Goal: Information Seeking & Learning: Learn about a topic

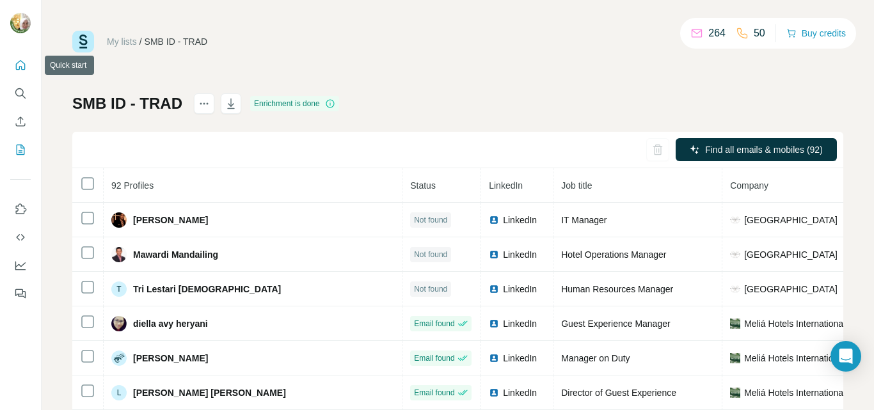
click at [21, 91] on icon "Search" at bounding box center [20, 93] width 13 height 13
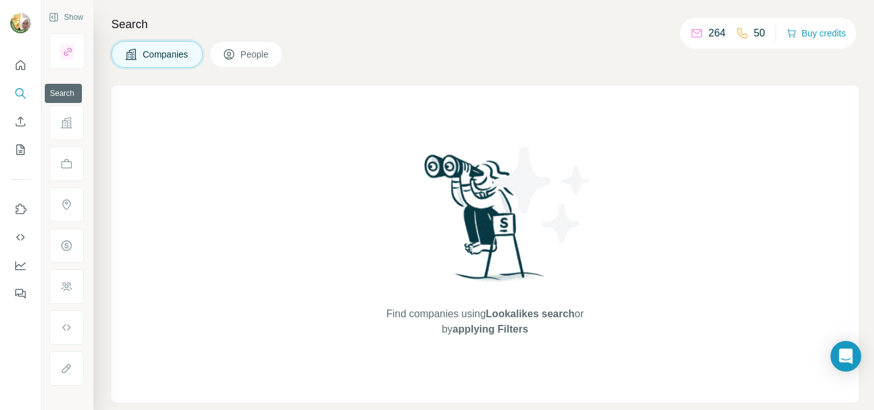
click at [21, 92] on icon "Search" at bounding box center [20, 93] width 13 height 13
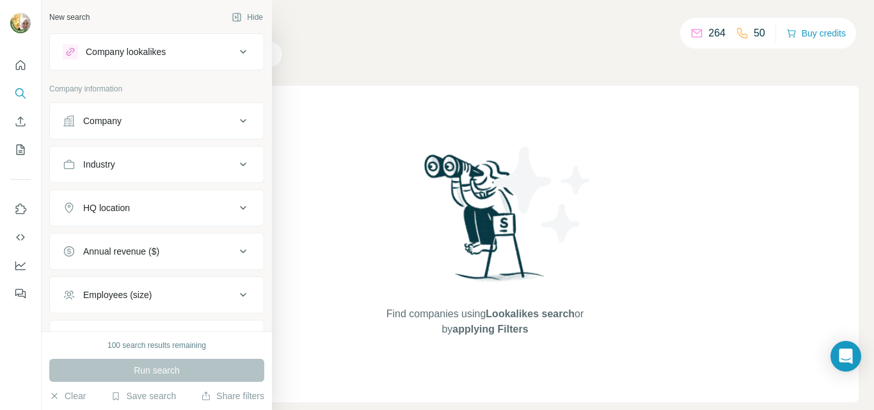
click at [116, 122] on div "Company" at bounding box center [102, 121] width 38 height 13
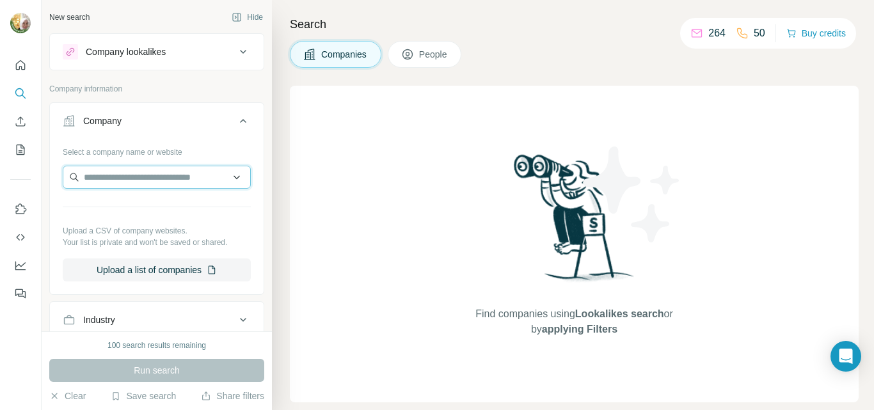
click at [120, 175] on input "text" at bounding box center [157, 177] width 188 height 23
drag, startPoint x: 118, startPoint y: 176, endPoint x: 97, endPoint y: 179, distance: 21.9
click at [97, 179] on input "text" at bounding box center [157, 177] width 188 height 23
paste input "**********"
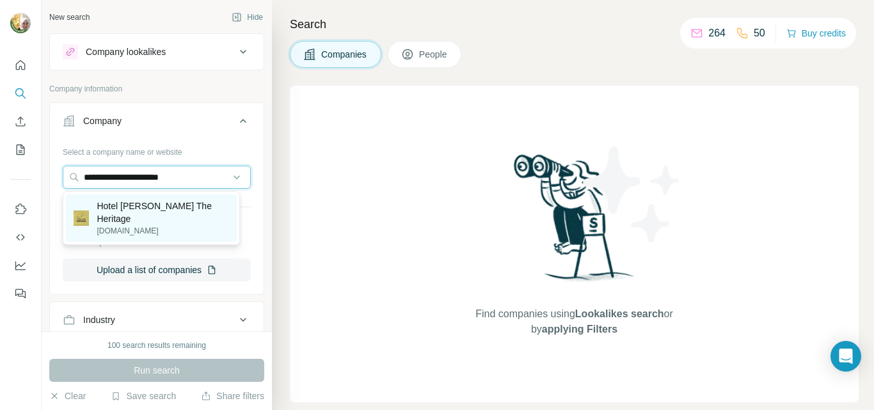
type input "**********"
click at [163, 202] on p "Hotel [PERSON_NAME] The Heritage" at bounding box center [163, 213] width 132 height 26
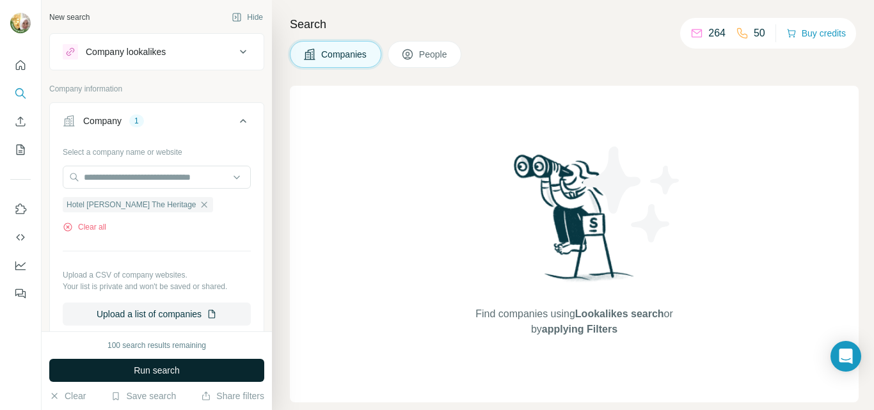
click at [143, 371] on span "Run search" at bounding box center [157, 370] width 46 height 13
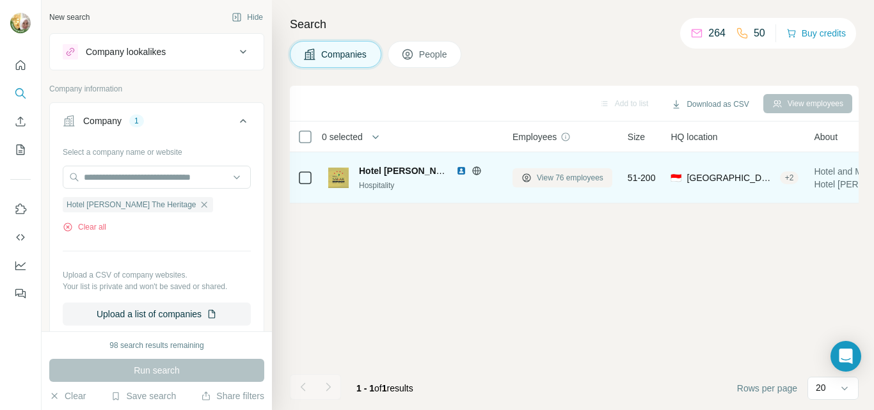
click at [557, 179] on span "View 76 employees" at bounding box center [570, 178] width 67 height 12
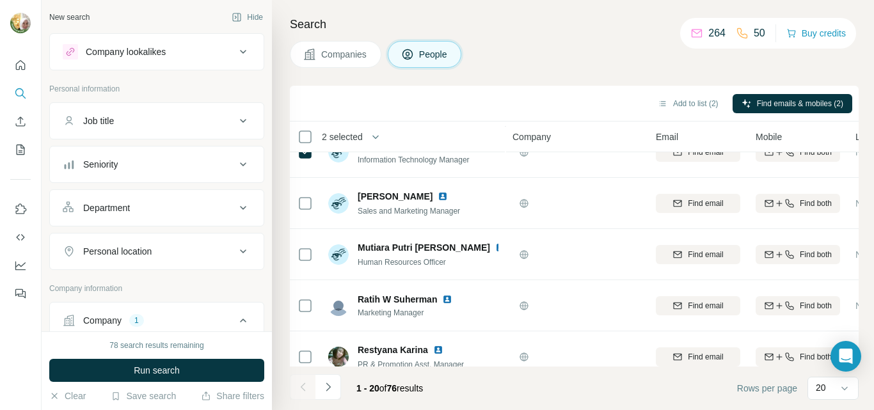
scroll to position [817, 0]
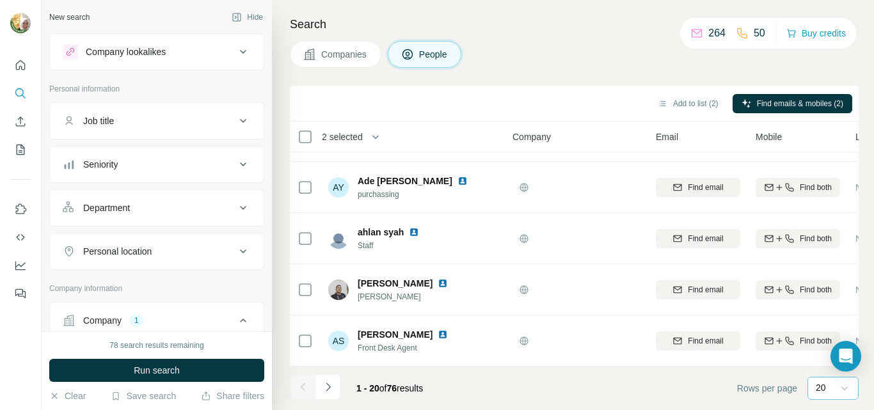
click at [844, 385] on icon at bounding box center [844, 388] width 13 height 13
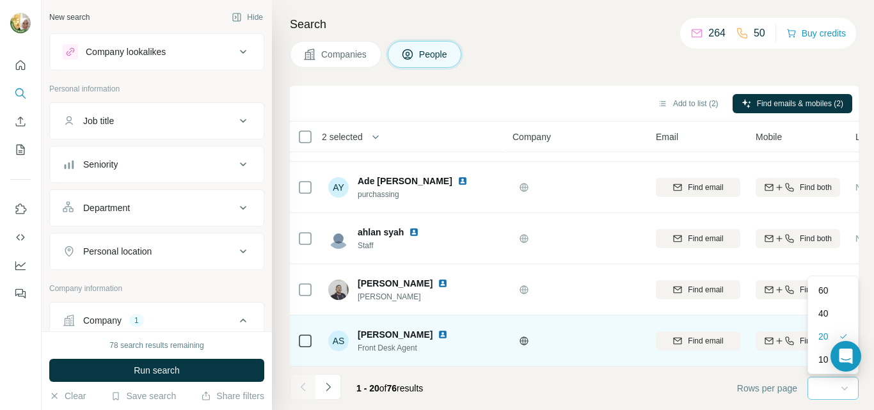
click at [831, 319] on div "40" at bounding box center [833, 313] width 29 height 13
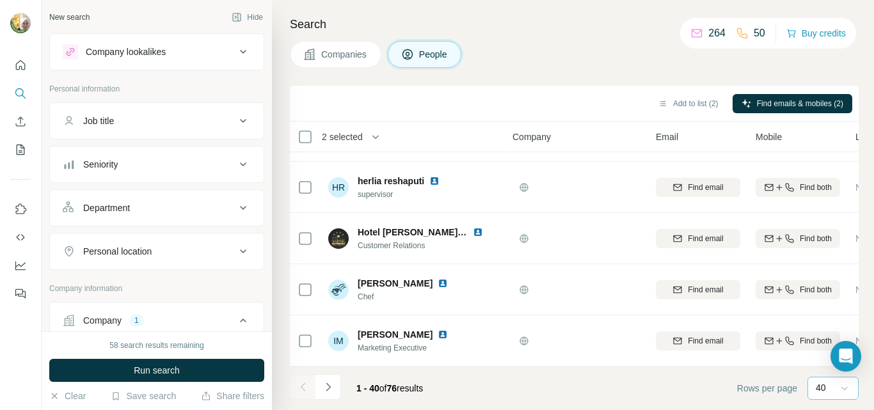
scroll to position [1841, 0]
click at [326, 387] on icon "Navigate to next page" at bounding box center [328, 387] width 13 height 13
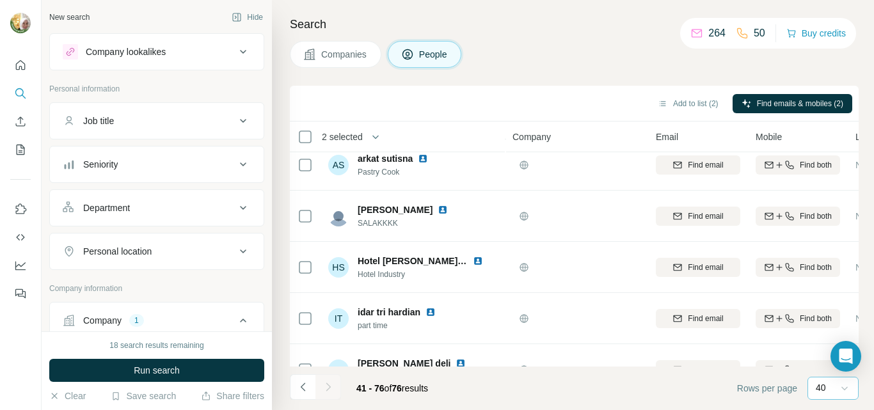
scroll to position [1636, 0]
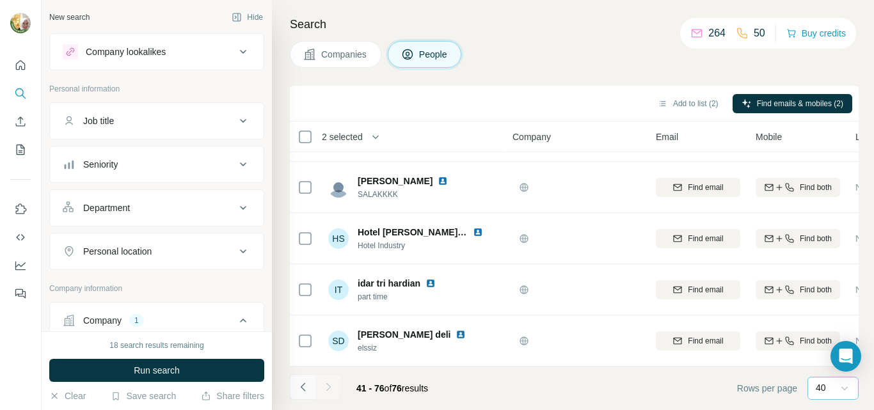
click at [302, 390] on icon "Navigate to previous page" at bounding box center [303, 387] width 13 height 13
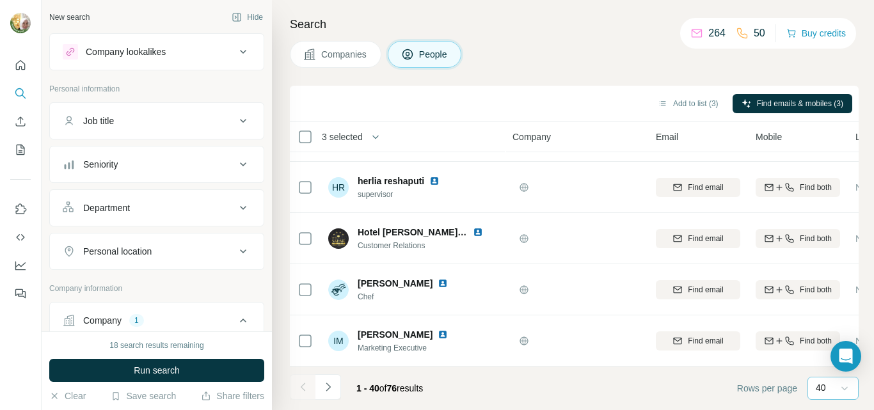
scroll to position [1841, 0]
click at [326, 390] on icon "Navigate to next page" at bounding box center [328, 387] width 13 height 13
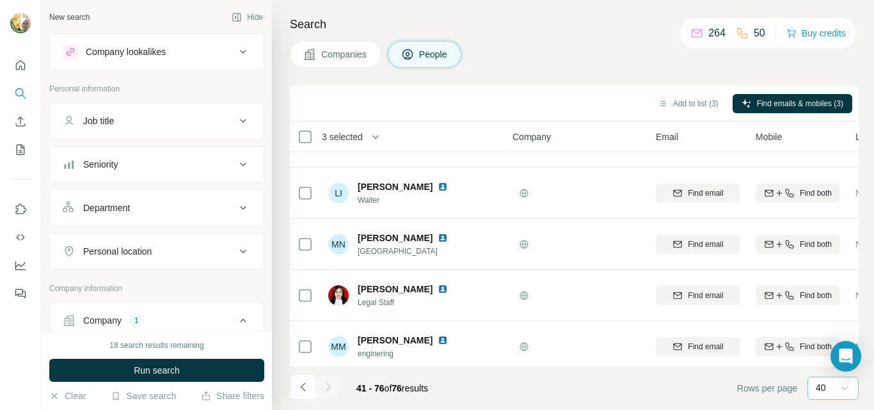
scroll to position [420, 0]
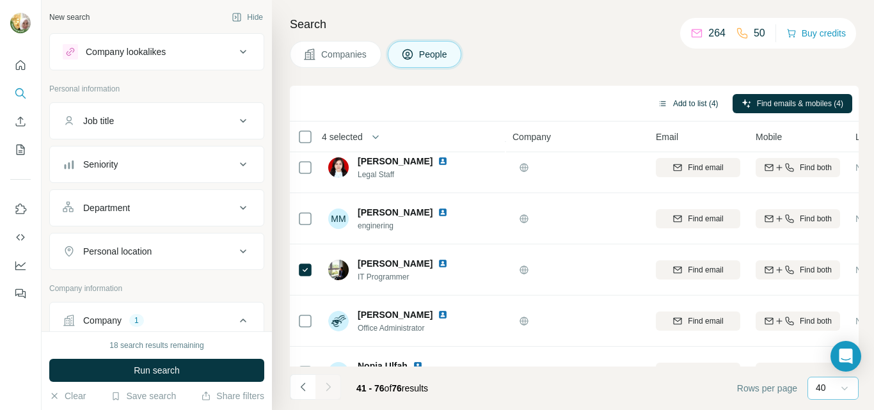
click at [669, 107] on button "Add to list (4)" at bounding box center [688, 103] width 79 height 19
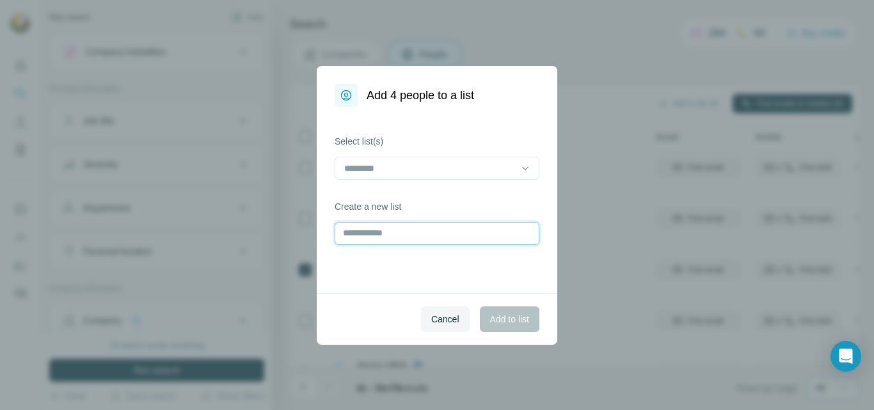
click at [403, 234] on input "text" at bounding box center [437, 233] width 205 height 23
click at [523, 167] on icon at bounding box center [525, 168] width 6 height 4
click at [524, 167] on icon at bounding box center [525, 168] width 13 height 13
click at [374, 269] on div "Select list(s) Create a new list" at bounding box center [437, 200] width 241 height 186
click at [527, 166] on icon at bounding box center [525, 168] width 13 height 13
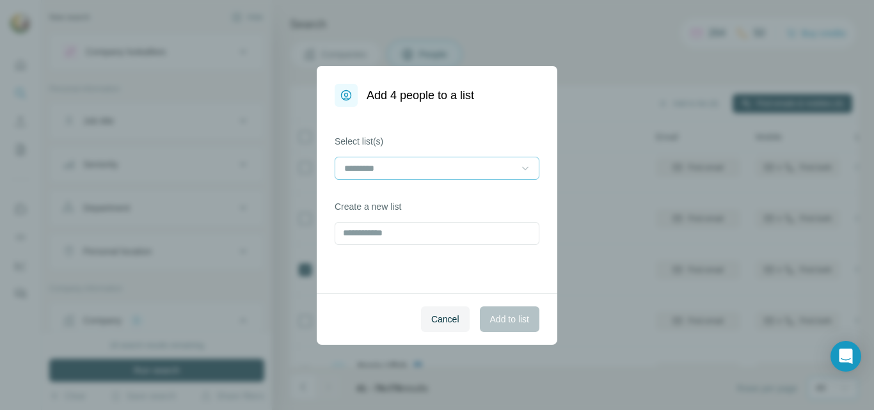
click at [409, 257] on div "Select list(s) Create a new list" at bounding box center [437, 200] width 241 height 186
click at [401, 232] on input "text" at bounding box center [437, 233] width 205 height 23
click at [525, 171] on icon at bounding box center [525, 168] width 13 height 13
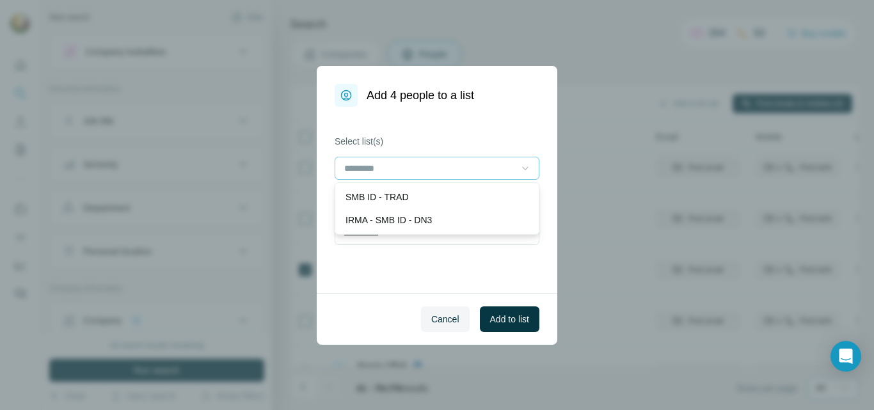
click at [525, 171] on icon at bounding box center [525, 168] width 13 height 13
click at [365, 266] on div "**********" at bounding box center [437, 200] width 241 height 186
click at [365, 234] on input "**********" at bounding box center [437, 233] width 205 height 23
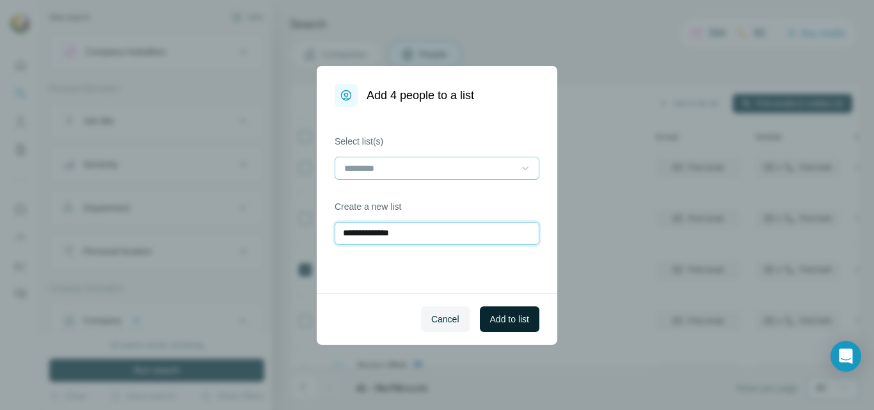
type input "**********"
click at [508, 323] on span "Add to list" at bounding box center [509, 319] width 39 height 13
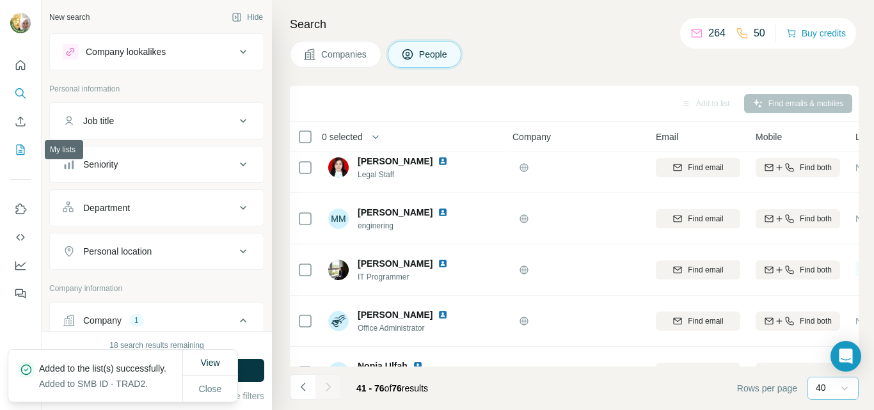
click at [19, 153] on icon "My lists" at bounding box center [20, 149] width 13 height 13
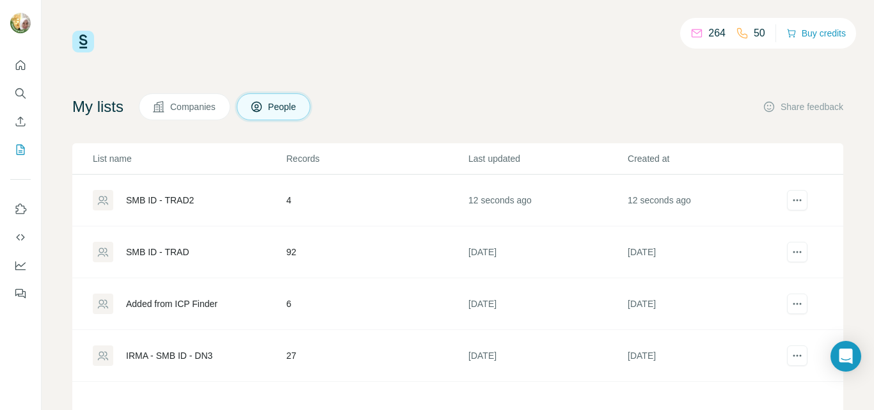
click at [169, 200] on div "SMB ID - TRAD2" at bounding box center [160, 200] width 68 height 13
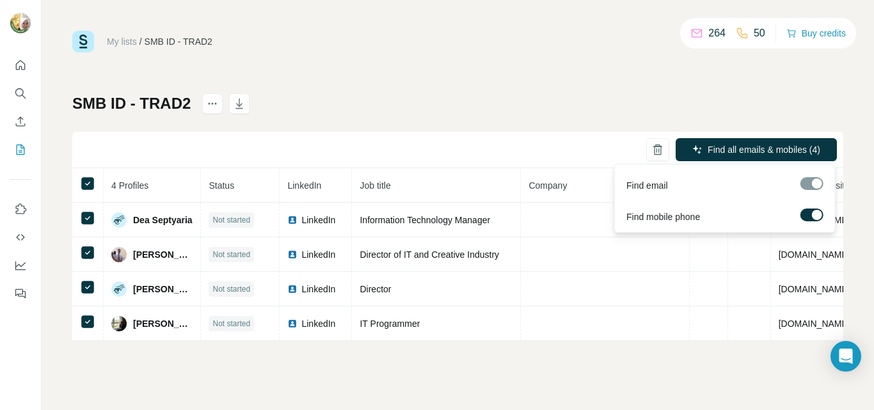
click at [803, 216] on label at bounding box center [812, 215] width 23 height 13
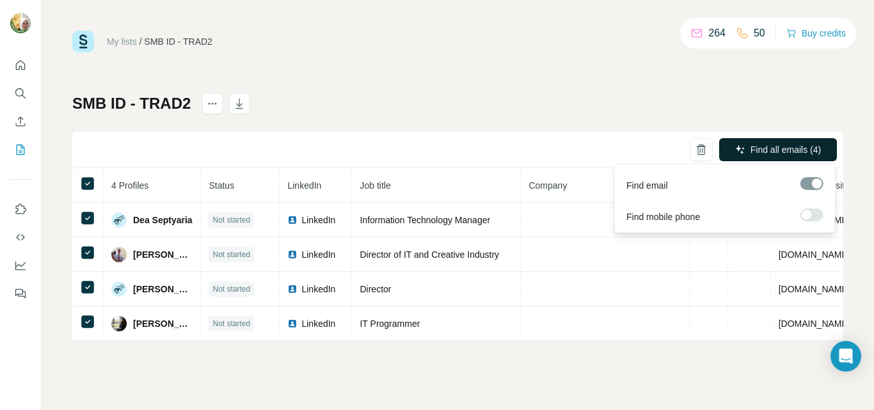
click at [775, 151] on span "Find all emails (4)" at bounding box center [786, 149] width 70 height 13
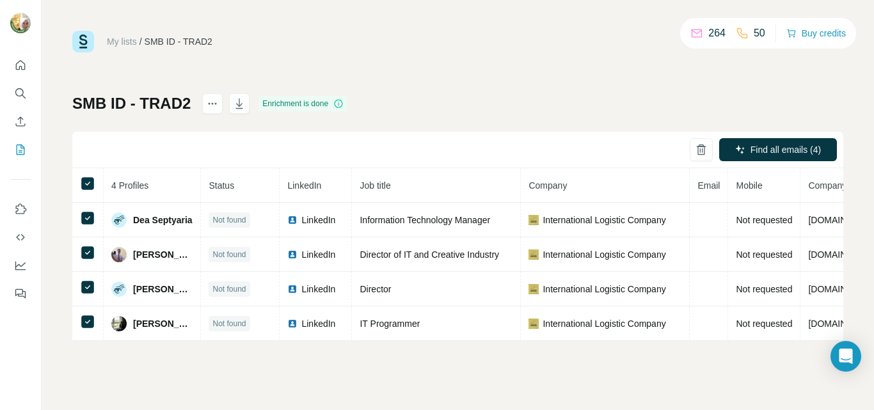
click at [614, 397] on div "My lists / SMB ID - TRAD2 264 50 Buy credits SMB ID - TRAD2 Enrichment is done …" at bounding box center [458, 205] width 833 height 410
click at [281, 369] on div "My lists / SMB ID - TRAD2 264 50 Buy credits SMB ID - TRAD2 Enrichment is done …" at bounding box center [458, 205] width 833 height 410
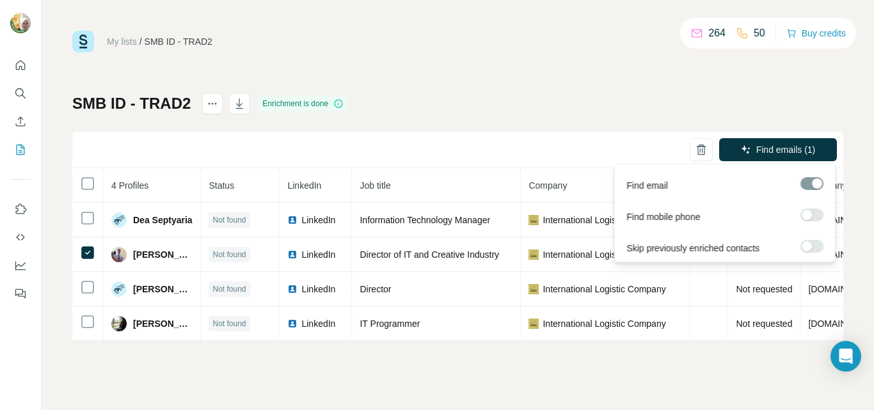
click at [817, 214] on label at bounding box center [812, 215] width 23 height 13
click at [809, 186] on div at bounding box center [812, 183] width 23 height 13
click at [771, 192] on div "Find email" at bounding box center [725, 182] width 215 height 31
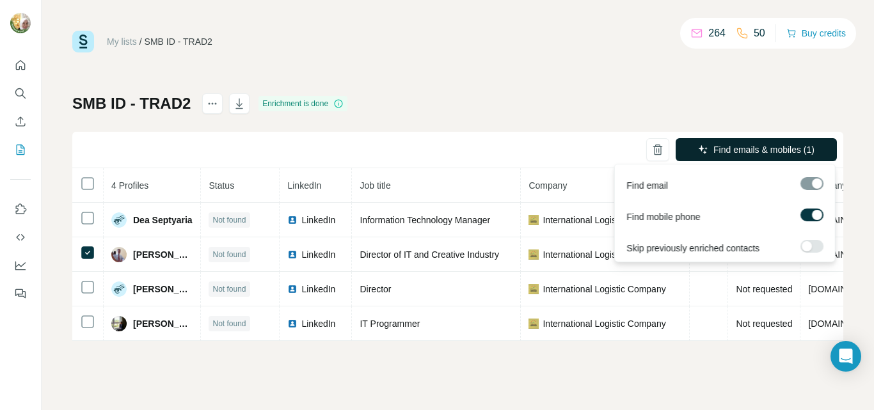
click at [737, 150] on span "Find emails & mobiles (1)" at bounding box center [764, 149] width 101 height 13
click at [780, 150] on span "Find emails & mobiles (1)" at bounding box center [764, 149] width 101 height 13
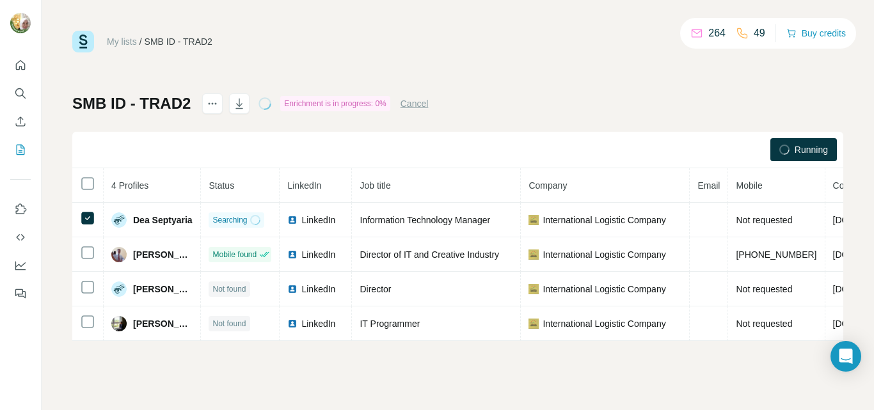
click at [492, 82] on div "My lists / SMB ID - TRAD2 264 49 Buy credits SMB ID - TRAD2 Enrichment is in pr…" at bounding box center [457, 186] width 771 height 310
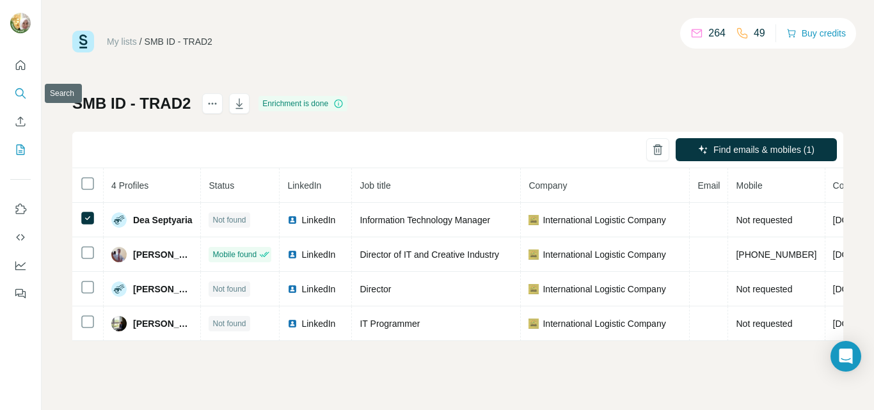
click at [17, 93] on icon "Search" at bounding box center [20, 93] width 13 height 13
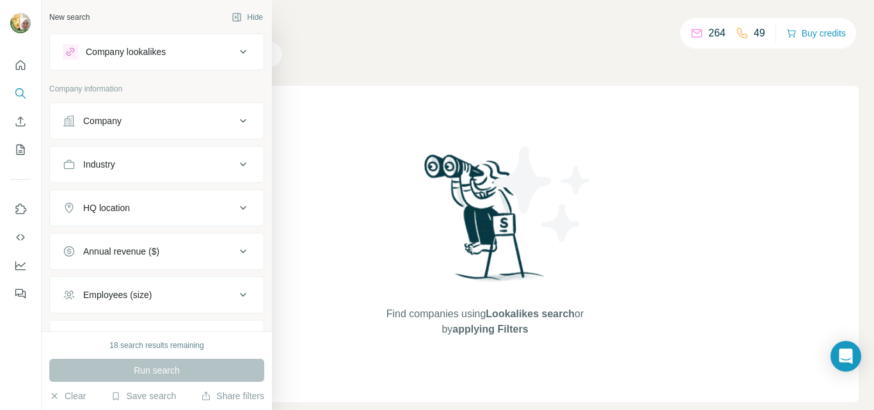
click at [95, 120] on div "Company" at bounding box center [102, 121] width 38 height 13
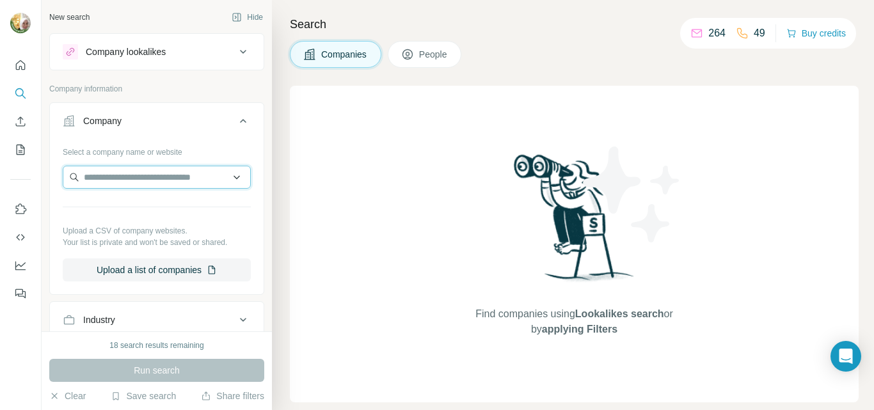
click at [131, 178] on input "text" at bounding box center [157, 177] width 188 height 23
paste input "**********"
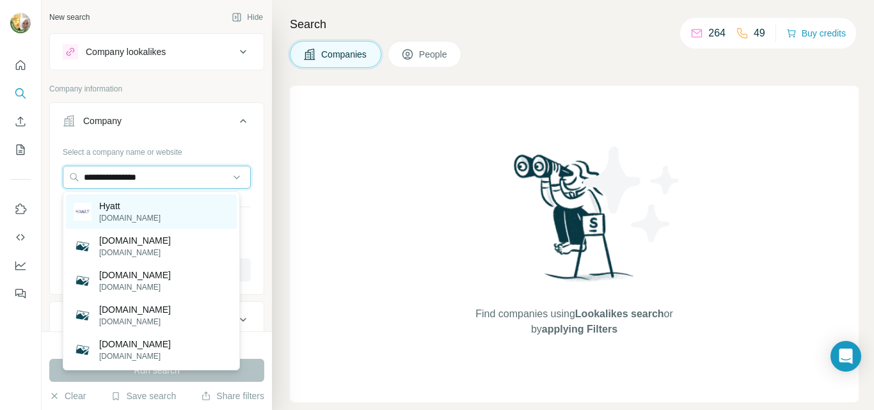
type input "**********"
click at [161, 208] on div "Hyatt [DOMAIN_NAME]" at bounding box center [151, 212] width 171 height 35
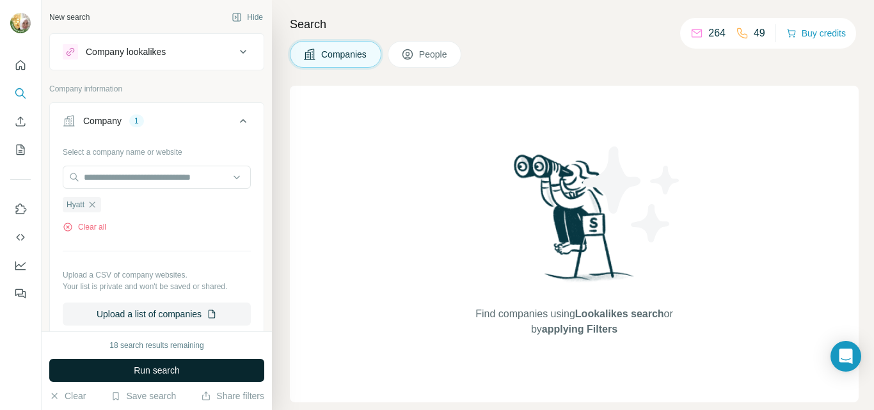
click at [154, 372] on span "Run search" at bounding box center [157, 370] width 46 height 13
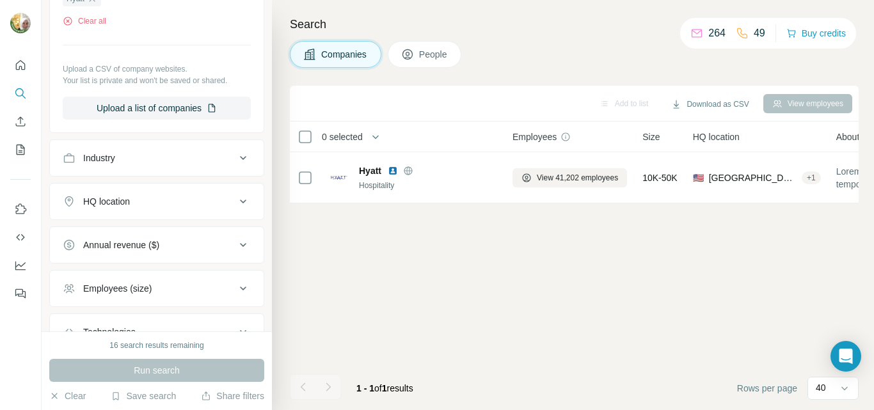
scroll to position [256, 0]
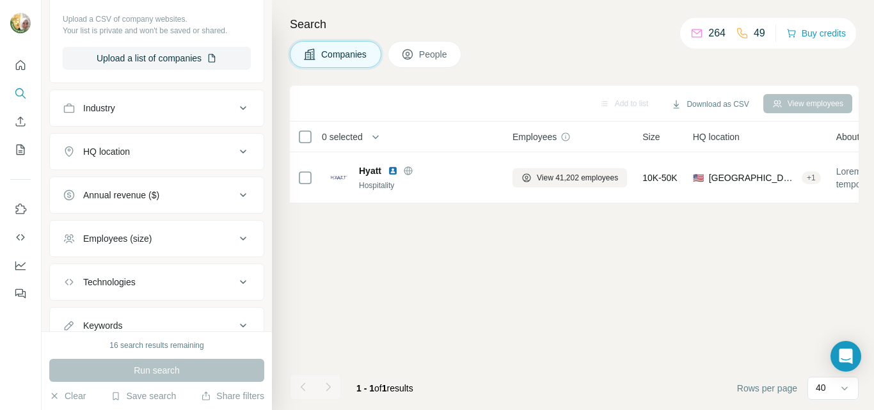
click at [236, 155] on icon at bounding box center [243, 151] width 15 height 15
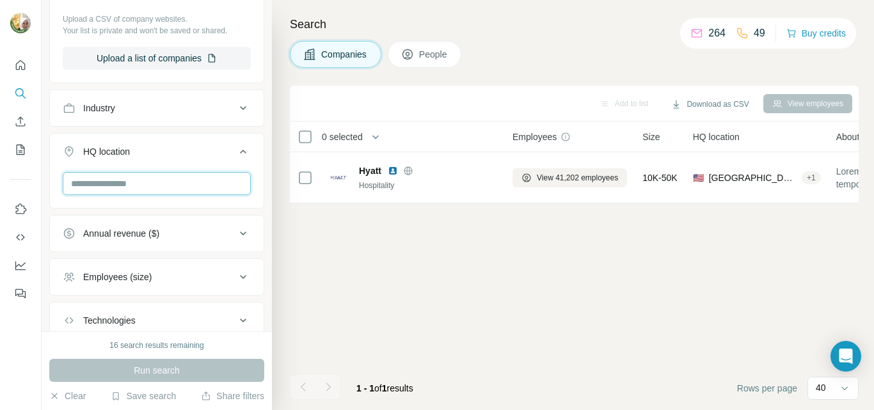
click at [148, 189] on input "text" at bounding box center [157, 183] width 188 height 23
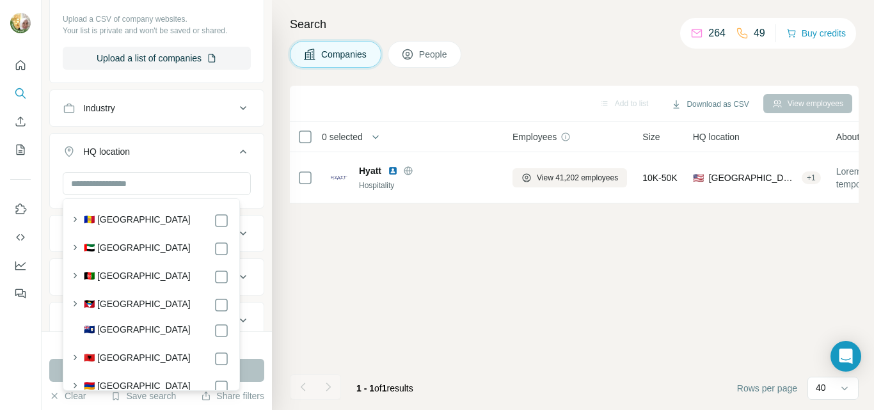
click at [333, 252] on div "Add to list Download as CSV View employees 0 selected Companies Employees Size …" at bounding box center [574, 248] width 569 height 324
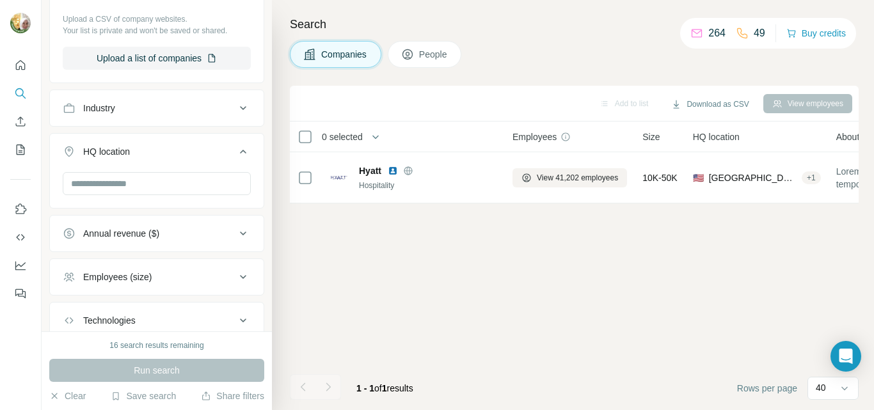
click at [240, 152] on icon at bounding box center [243, 152] width 6 height 4
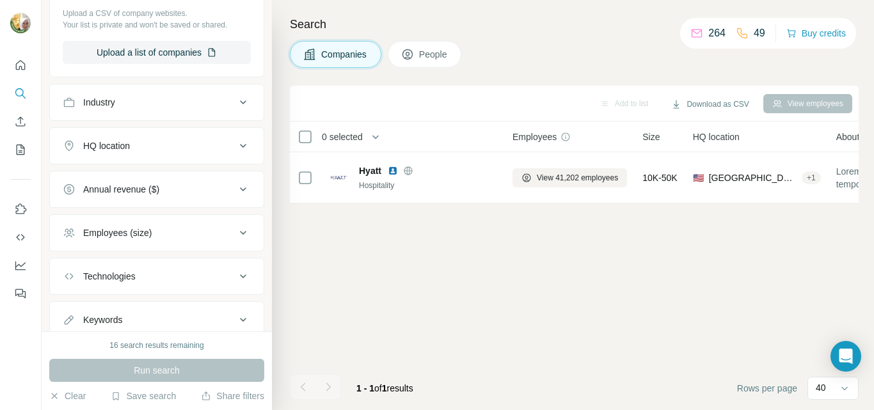
scroll to position [305, 0]
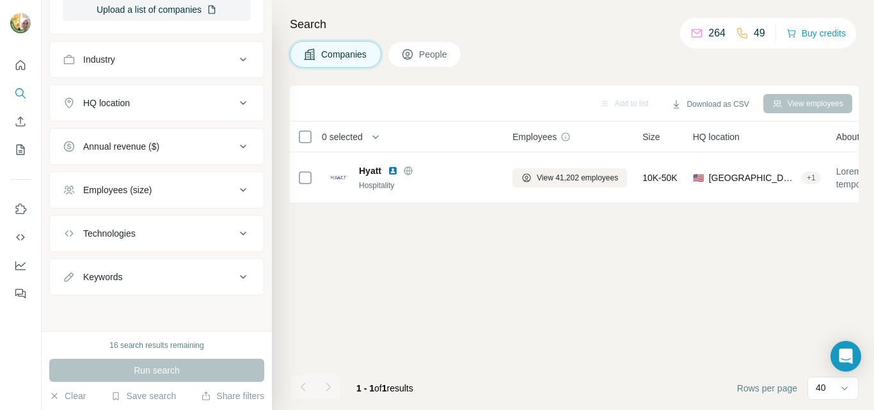
click at [236, 61] on icon at bounding box center [243, 59] width 15 height 15
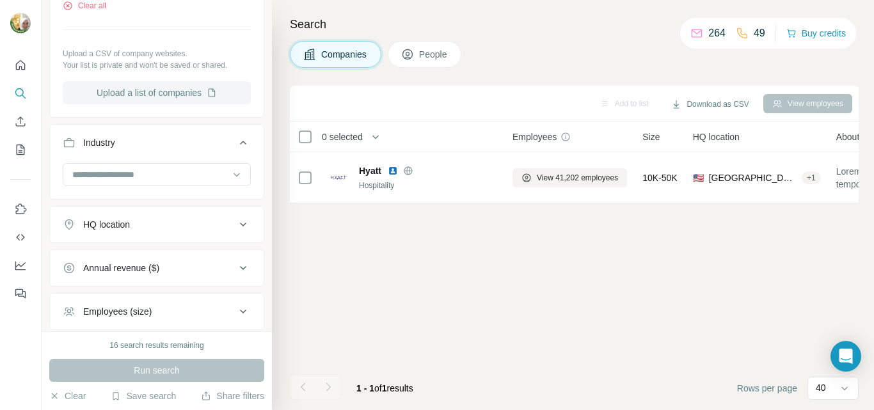
scroll to position [216, 0]
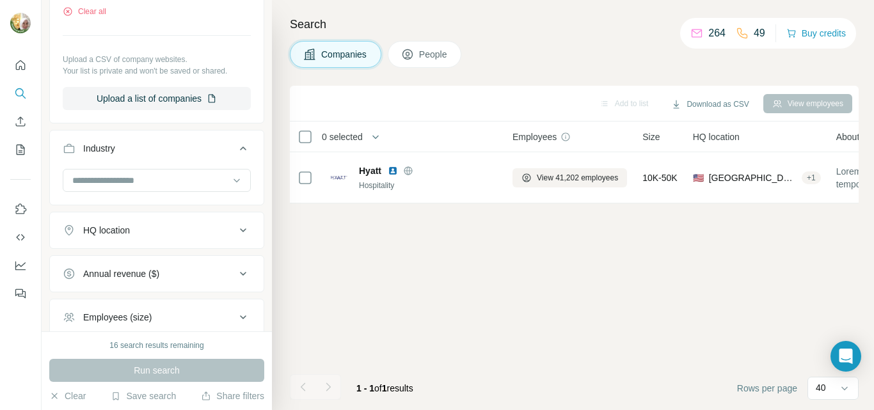
click at [236, 145] on icon at bounding box center [243, 148] width 15 height 15
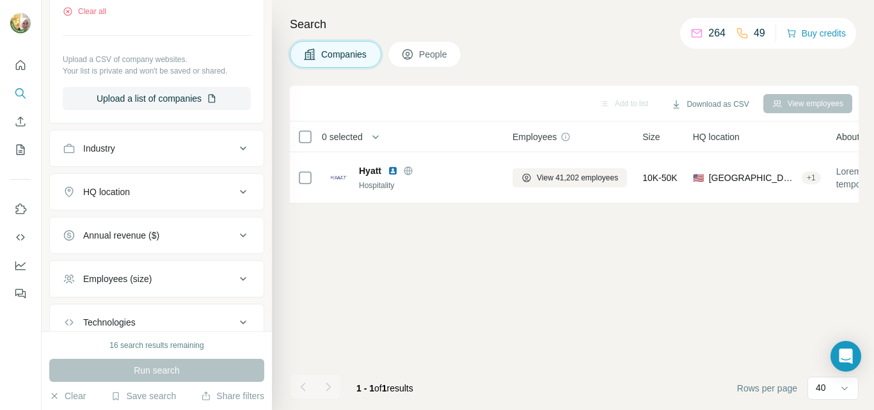
click at [240, 194] on icon at bounding box center [243, 192] width 6 height 4
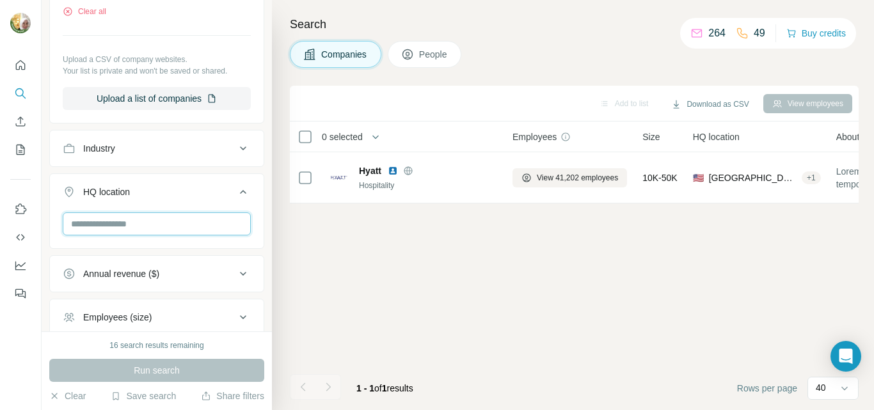
click at [159, 225] on input "text" at bounding box center [157, 223] width 188 height 23
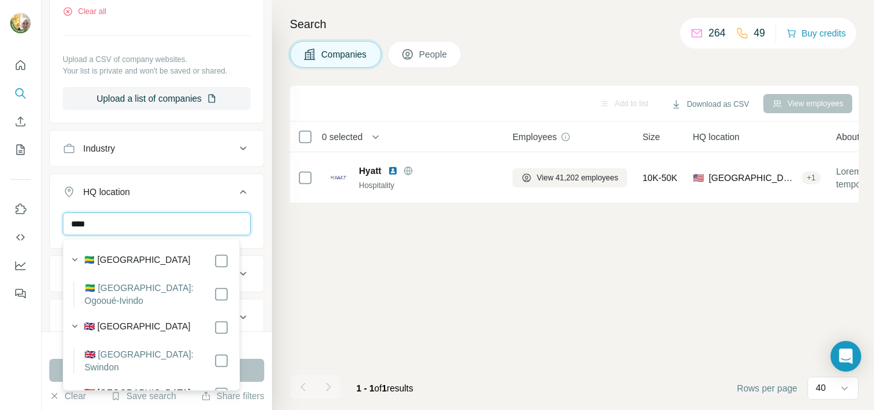
type input "****"
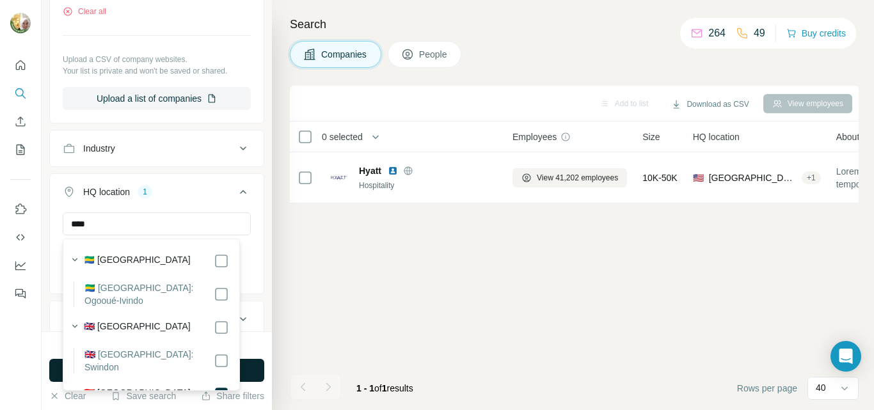
click at [247, 371] on button "Run search" at bounding box center [156, 370] width 215 height 23
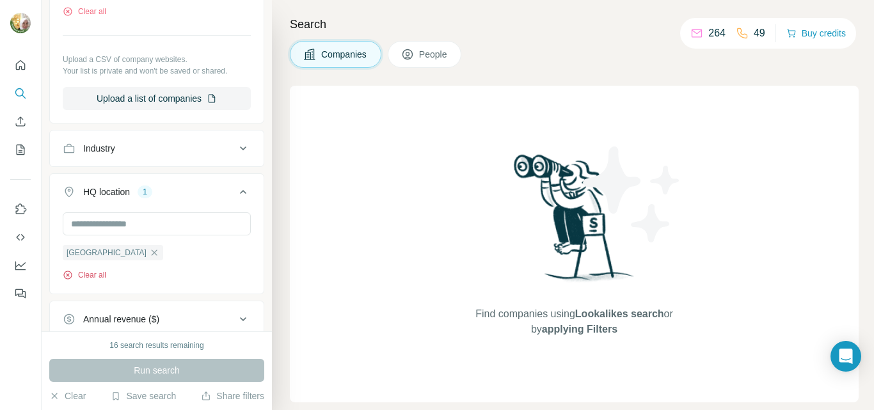
click at [96, 280] on button "Clear all" at bounding box center [85, 275] width 44 height 12
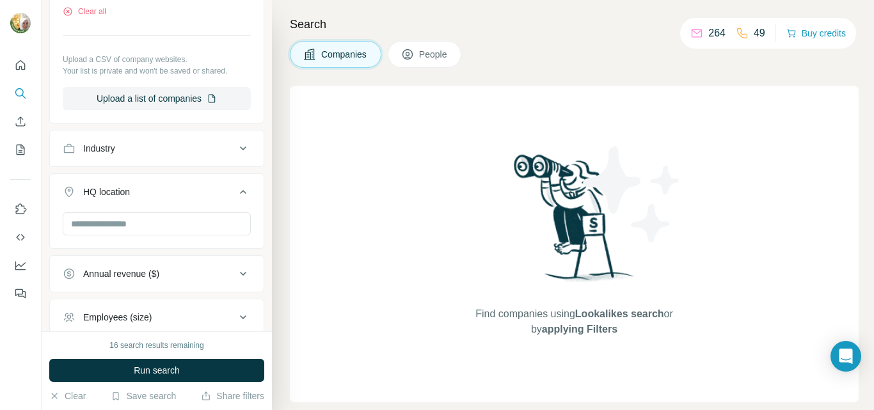
scroll to position [24, 0]
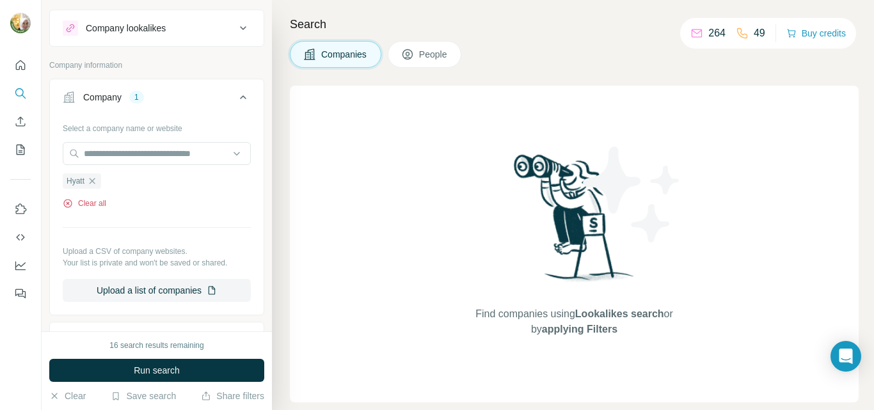
click at [80, 208] on button "Clear all" at bounding box center [85, 204] width 44 height 12
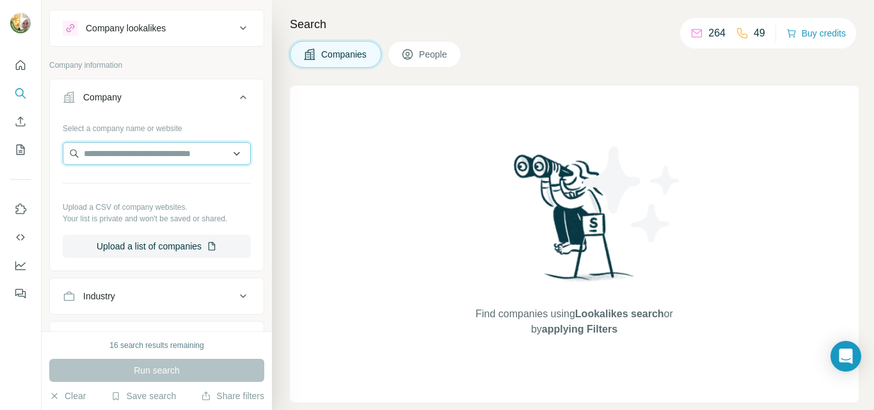
click at [117, 154] on input "text" at bounding box center [157, 153] width 188 height 23
paste input "**********"
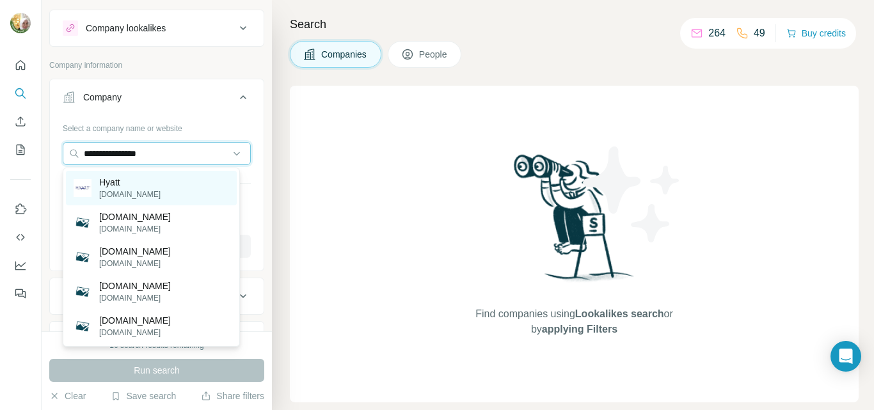
type input "**********"
click at [138, 179] on div "Hyatt [DOMAIN_NAME]" at bounding box center [151, 188] width 171 height 35
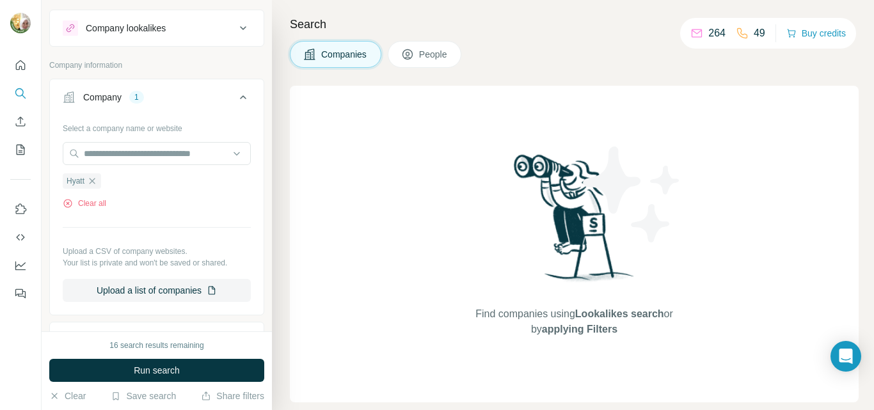
click at [176, 376] on span "Run search" at bounding box center [157, 370] width 46 height 13
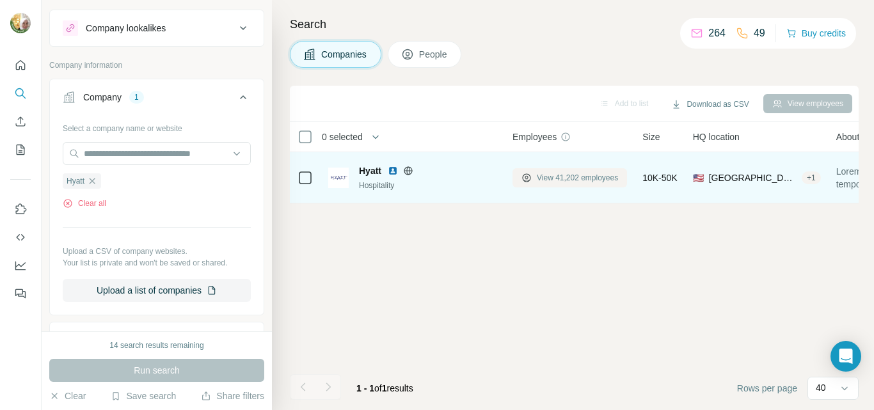
click at [536, 182] on button "View 41,202 employees" at bounding box center [570, 177] width 115 height 19
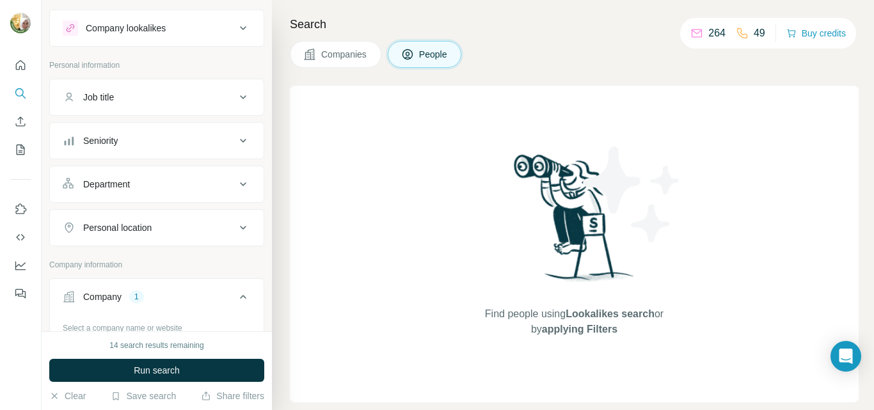
click at [183, 229] on div "Personal location" at bounding box center [149, 227] width 173 height 13
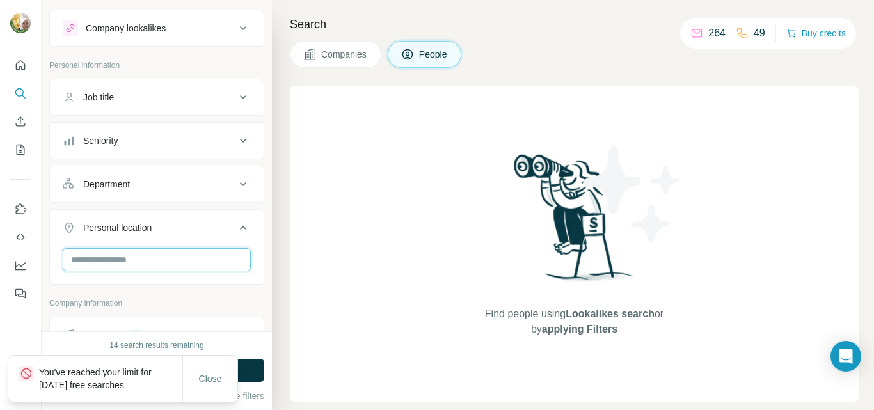
click at [113, 261] on input "text" at bounding box center [157, 259] width 188 height 23
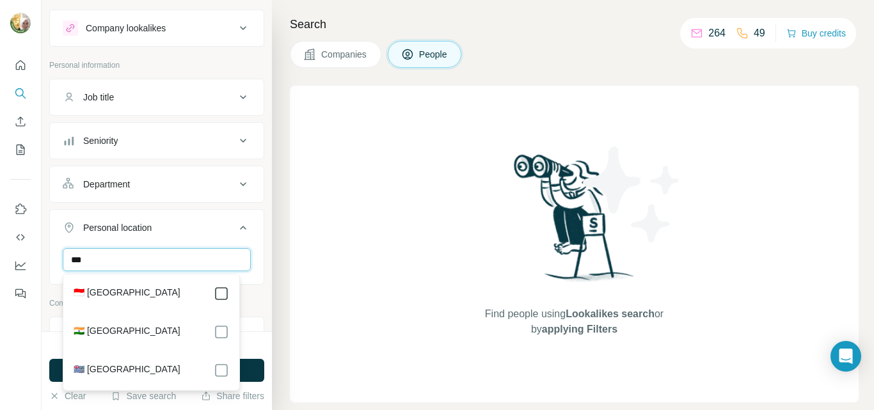
type input "***"
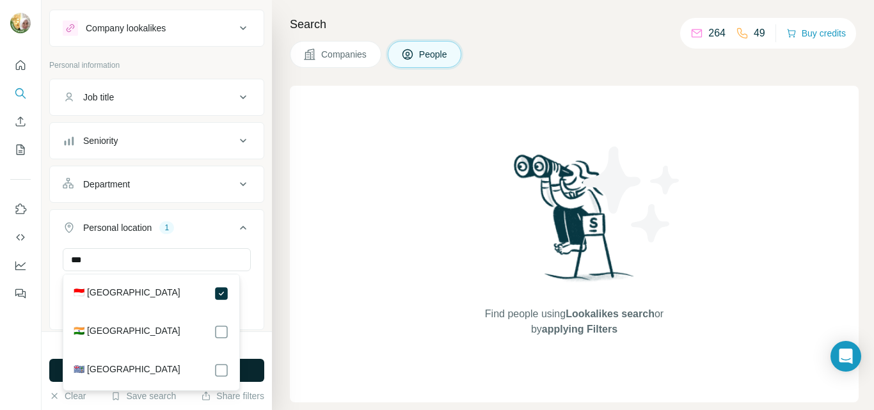
click at [255, 367] on button "Run search" at bounding box center [156, 370] width 215 height 23
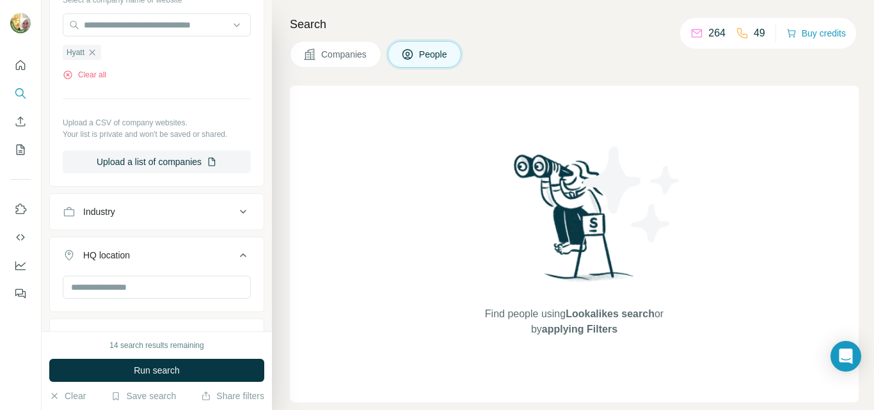
scroll to position [116, 0]
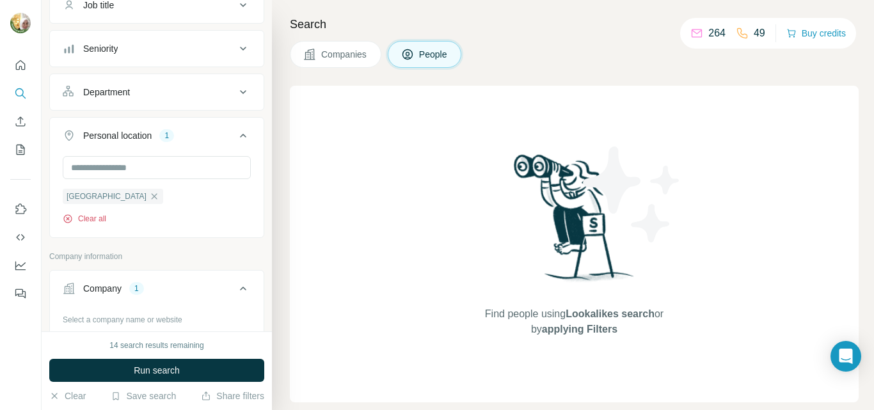
click at [86, 215] on button "Clear all" at bounding box center [85, 219] width 44 height 12
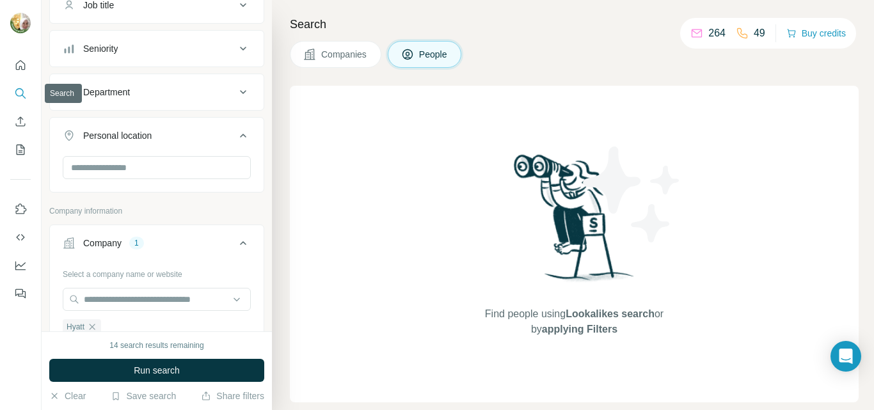
click at [25, 92] on icon "Search" at bounding box center [20, 93] width 13 height 13
click at [19, 66] on icon "Quick start" at bounding box center [20, 65] width 13 height 13
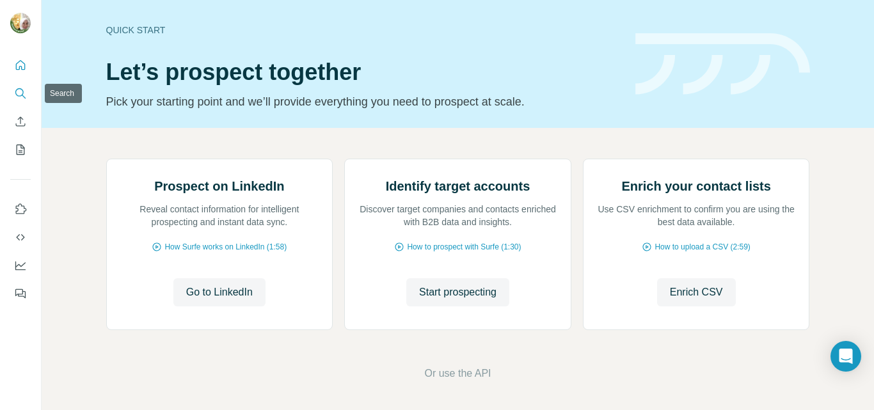
click at [20, 92] on icon "Search" at bounding box center [20, 93] width 13 height 13
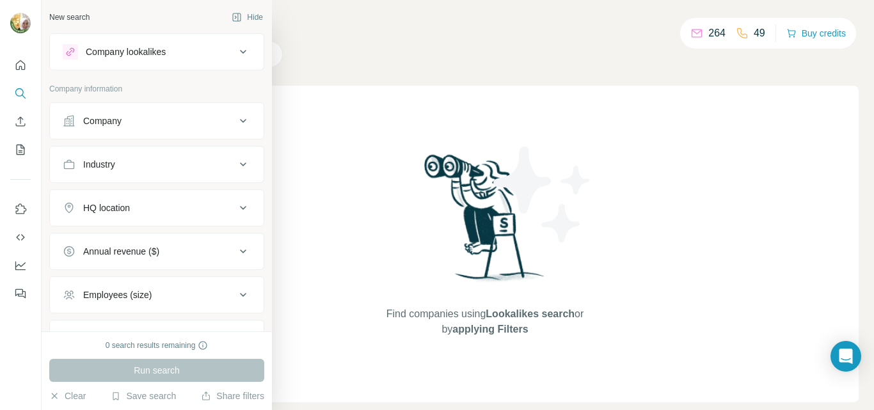
click at [111, 125] on div "Company" at bounding box center [102, 121] width 38 height 13
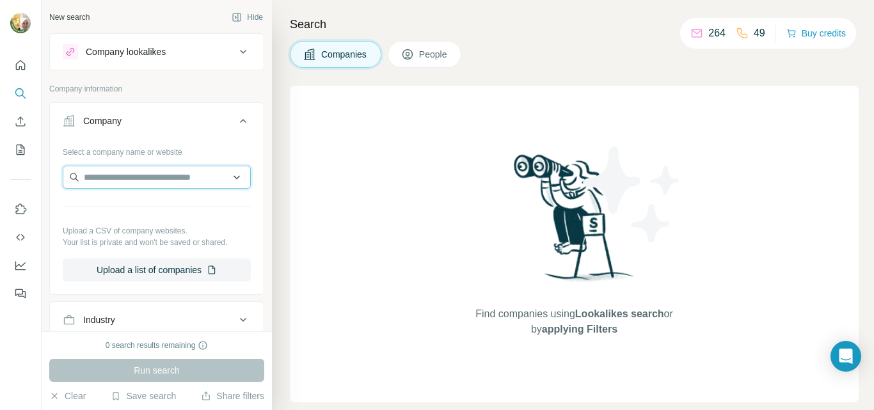
click at [137, 174] on input "text" at bounding box center [157, 177] width 188 height 23
paste input "**********"
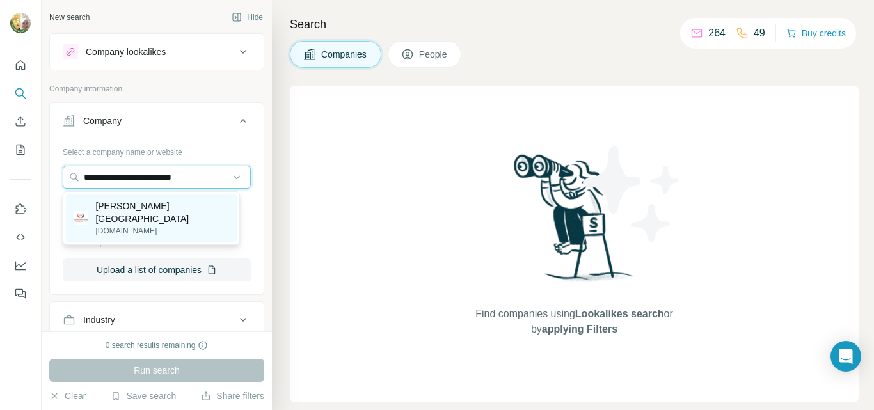
type input "**********"
click at [170, 212] on p "[PERSON_NAME][GEOGRAPHIC_DATA]" at bounding box center [162, 213] width 134 height 26
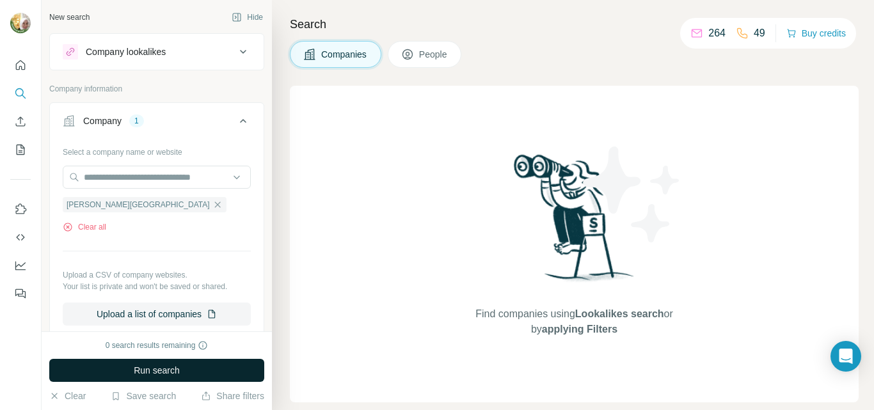
click at [156, 370] on span "Run search" at bounding box center [157, 370] width 46 height 13
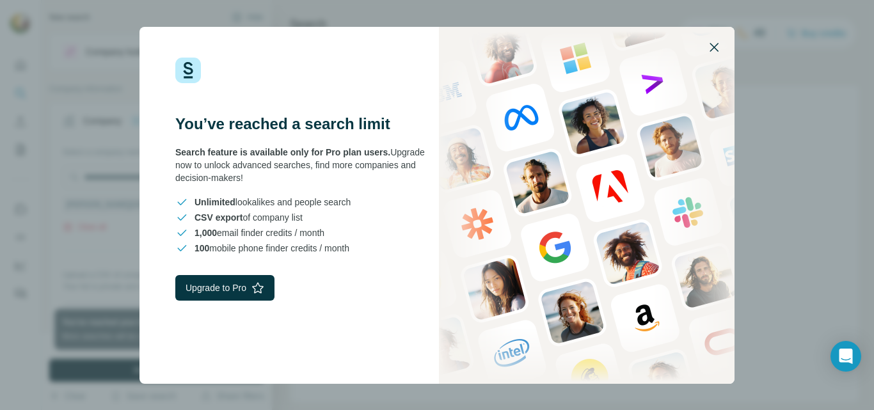
click at [713, 44] on icon "button" at bounding box center [714, 47] width 15 height 15
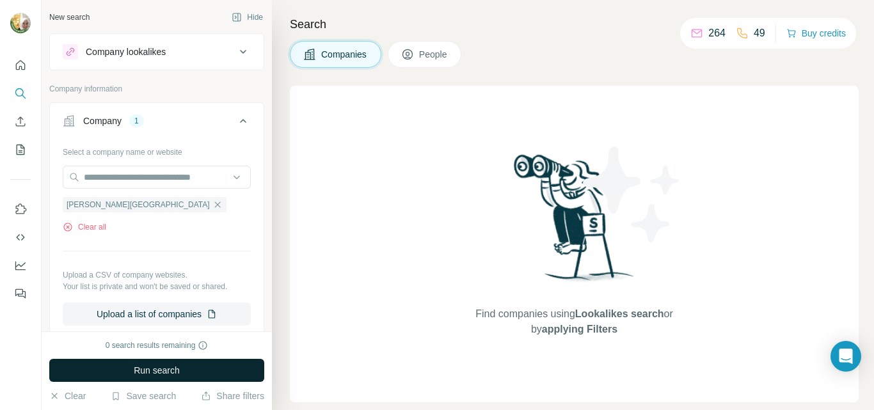
click at [550, 63] on div "Companies People" at bounding box center [574, 54] width 569 height 27
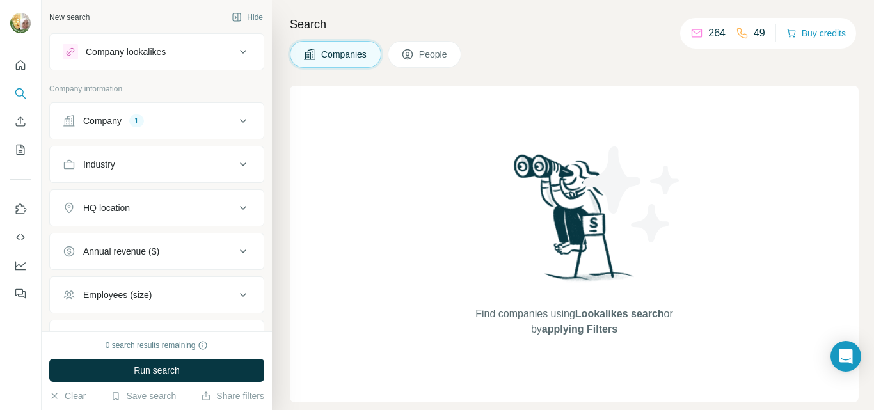
click at [102, 121] on div "Company" at bounding box center [102, 121] width 38 height 13
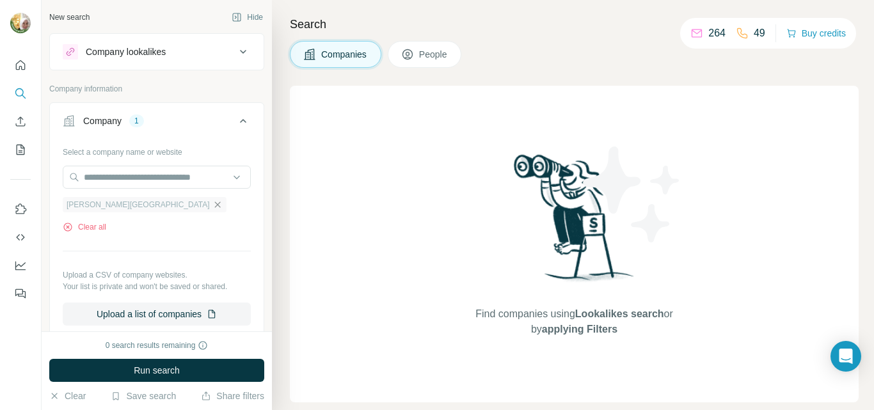
click at [212, 204] on icon "button" at bounding box center [217, 205] width 10 height 10
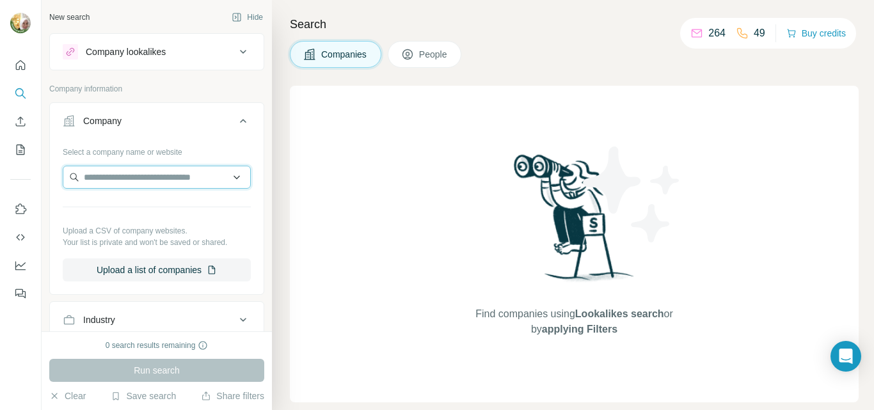
click at [101, 178] on input "text" at bounding box center [157, 177] width 188 height 23
paste input "**********"
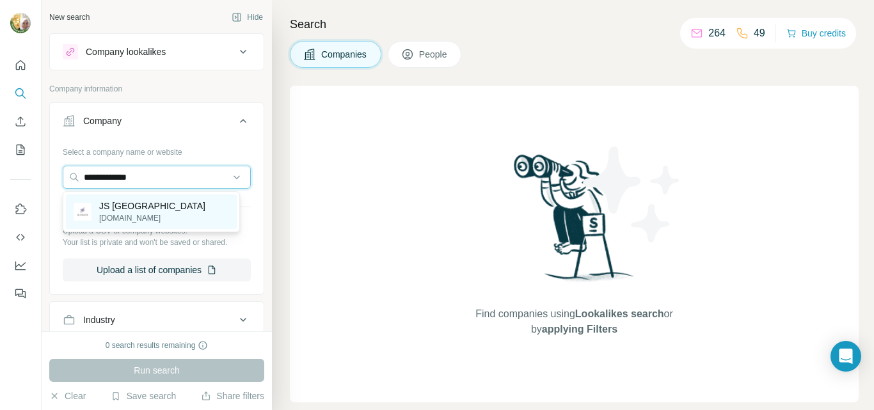
type input "**********"
click at [135, 207] on p "JS Luwansa Hotel AND Convention Center" at bounding box center [152, 206] width 106 height 13
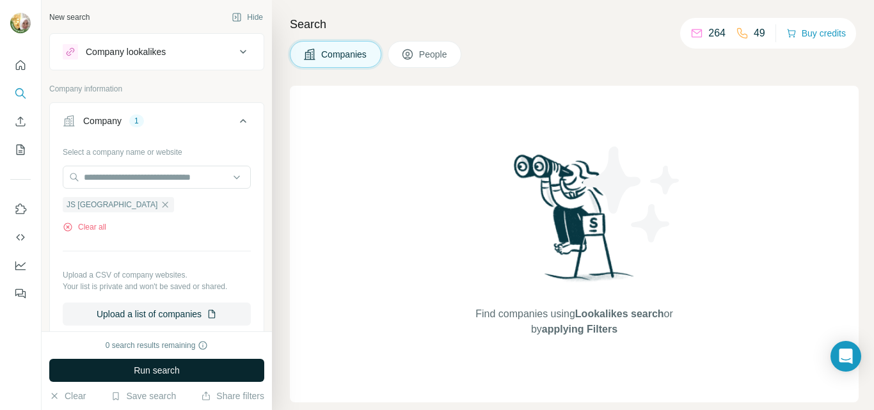
click at [156, 369] on span "Run search" at bounding box center [157, 370] width 46 height 13
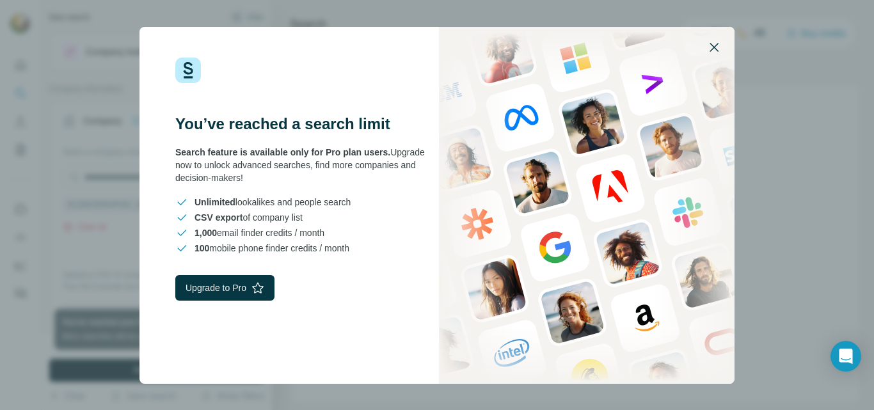
click at [716, 47] on icon "button" at bounding box center [714, 47] width 15 height 15
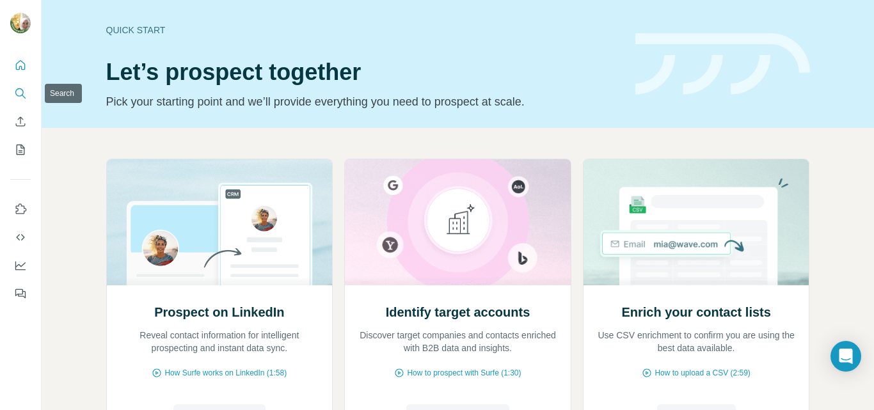
click at [20, 92] on icon "Search" at bounding box center [20, 93] width 13 height 13
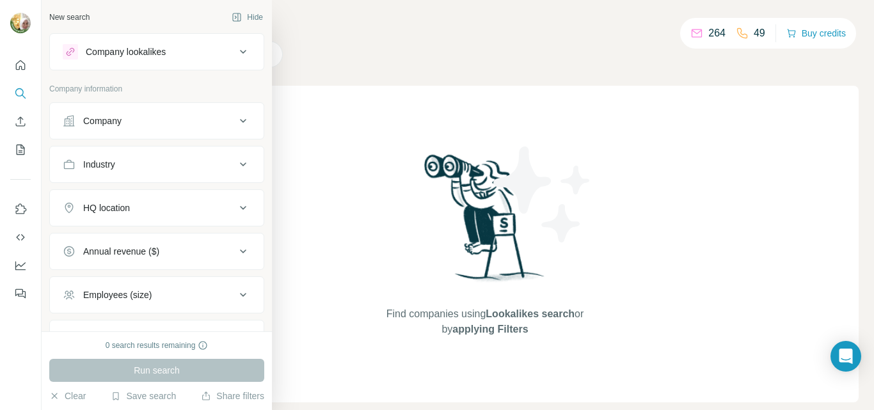
click at [95, 123] on div "Company" at bounding box center [102, 121] width 38 height 13
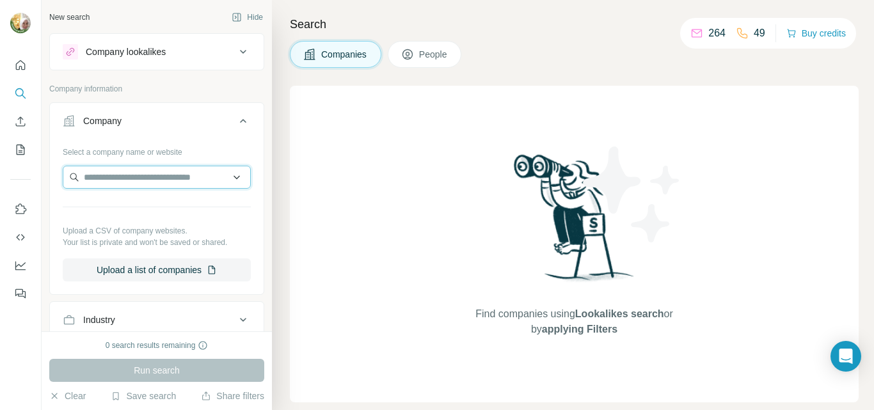
click at [132, 179] on input "text" at bounding box center [157, 177] width 188 height 23
paste input "**********"
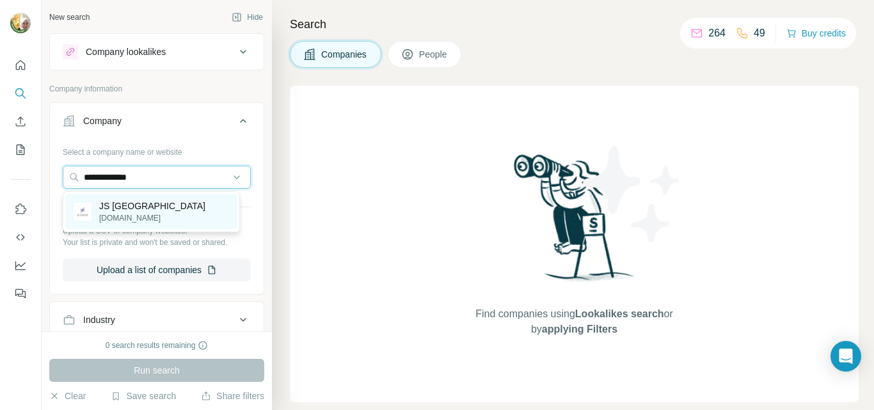
type input "**********"
click at [156, 207] on p "JS Luwansa Hotel AND Convention Center" at bounding box center [152, 206] width 106 height 13
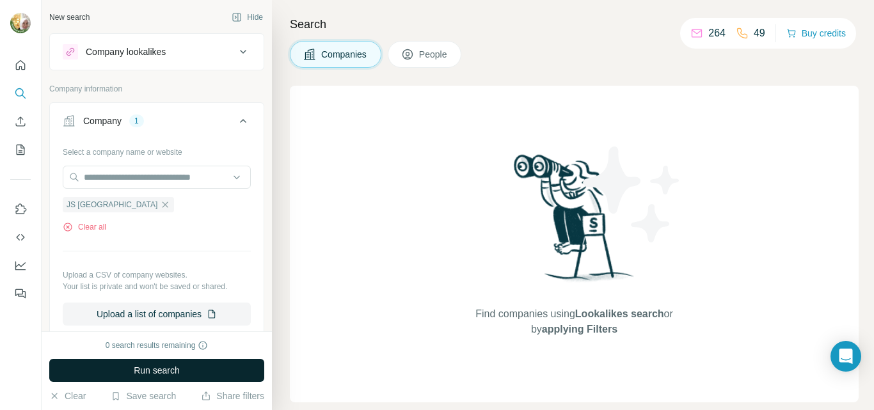
click at [145, 370] on span "Run search" at bounding box center [157, 370] width 46 height 13
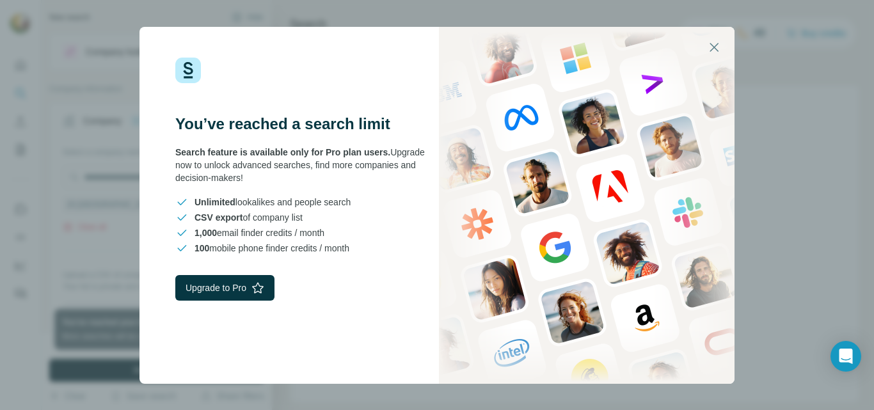
click at [789, 44] on div "You’ve reached a search limit Search feature is available only for Pro plan use…" at bounding box center [437, 205] width 874 height 410
